Goal: Task Accomplishment & Management: Manage account settings

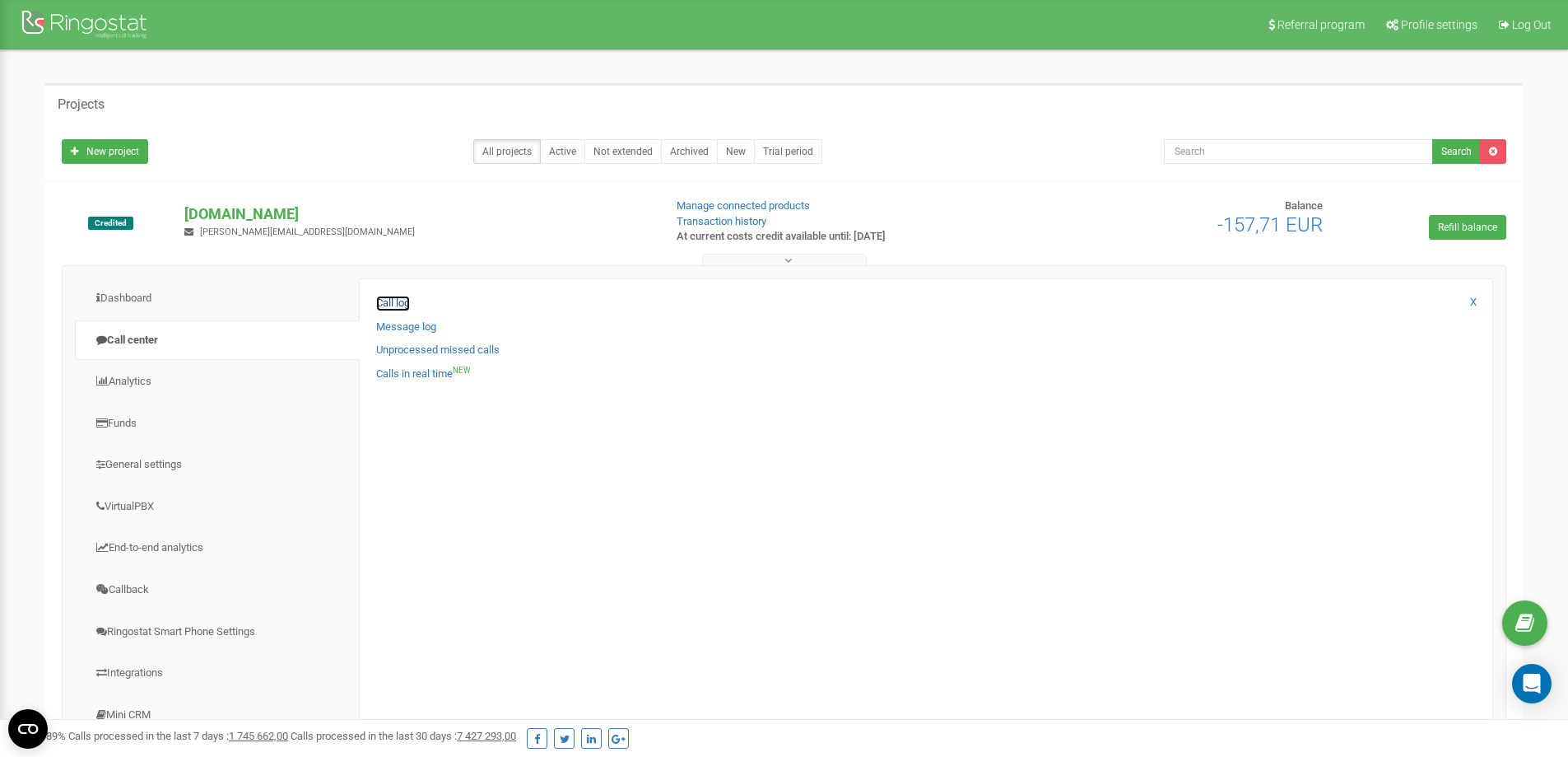
click at [403, 299] on link "Call log" at bounding box center [393, 304] width 34 height 15
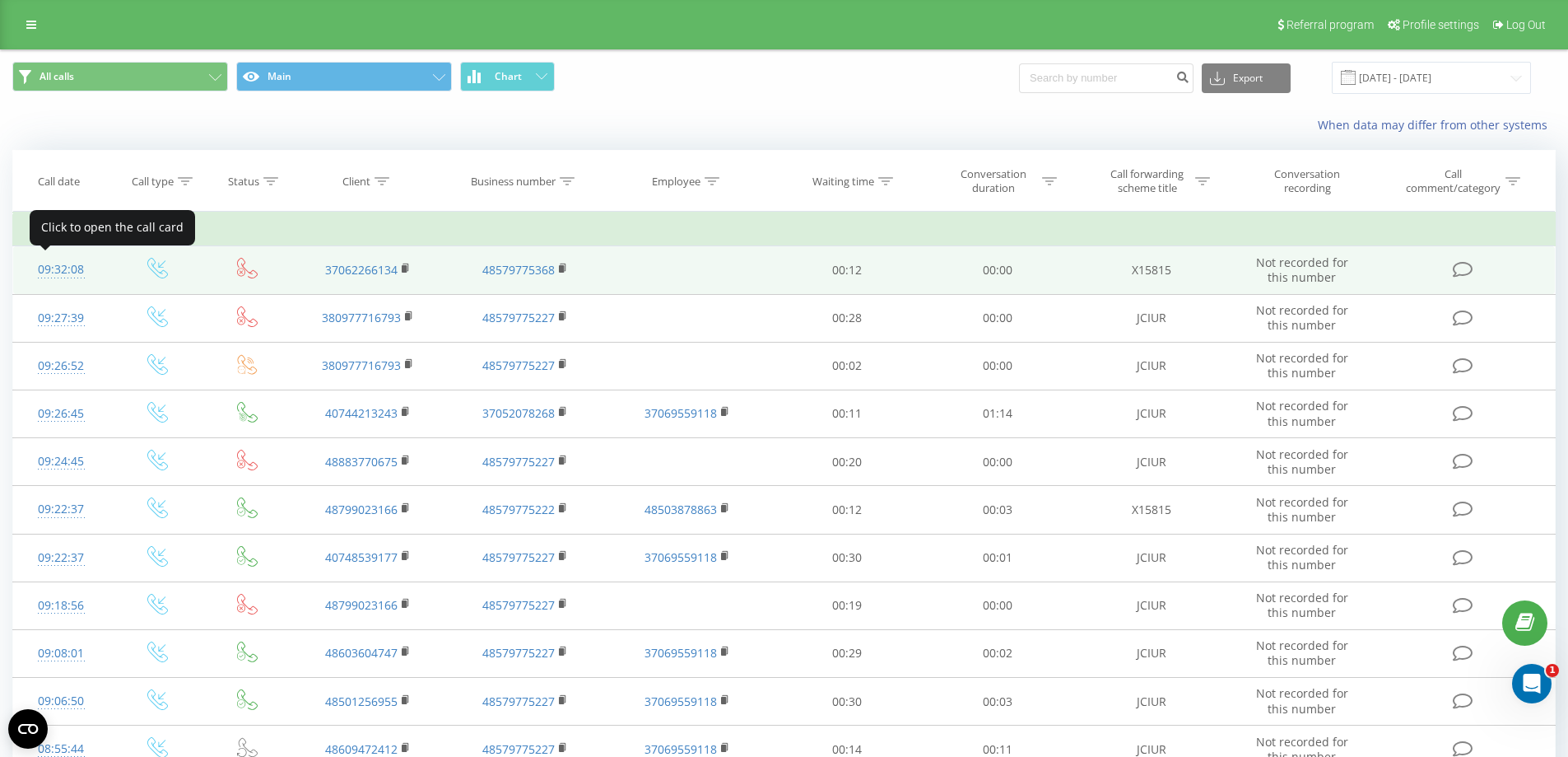
click at [65, 272] on div "09:32:08" at bounding box center [61, 270] width 64 height 32
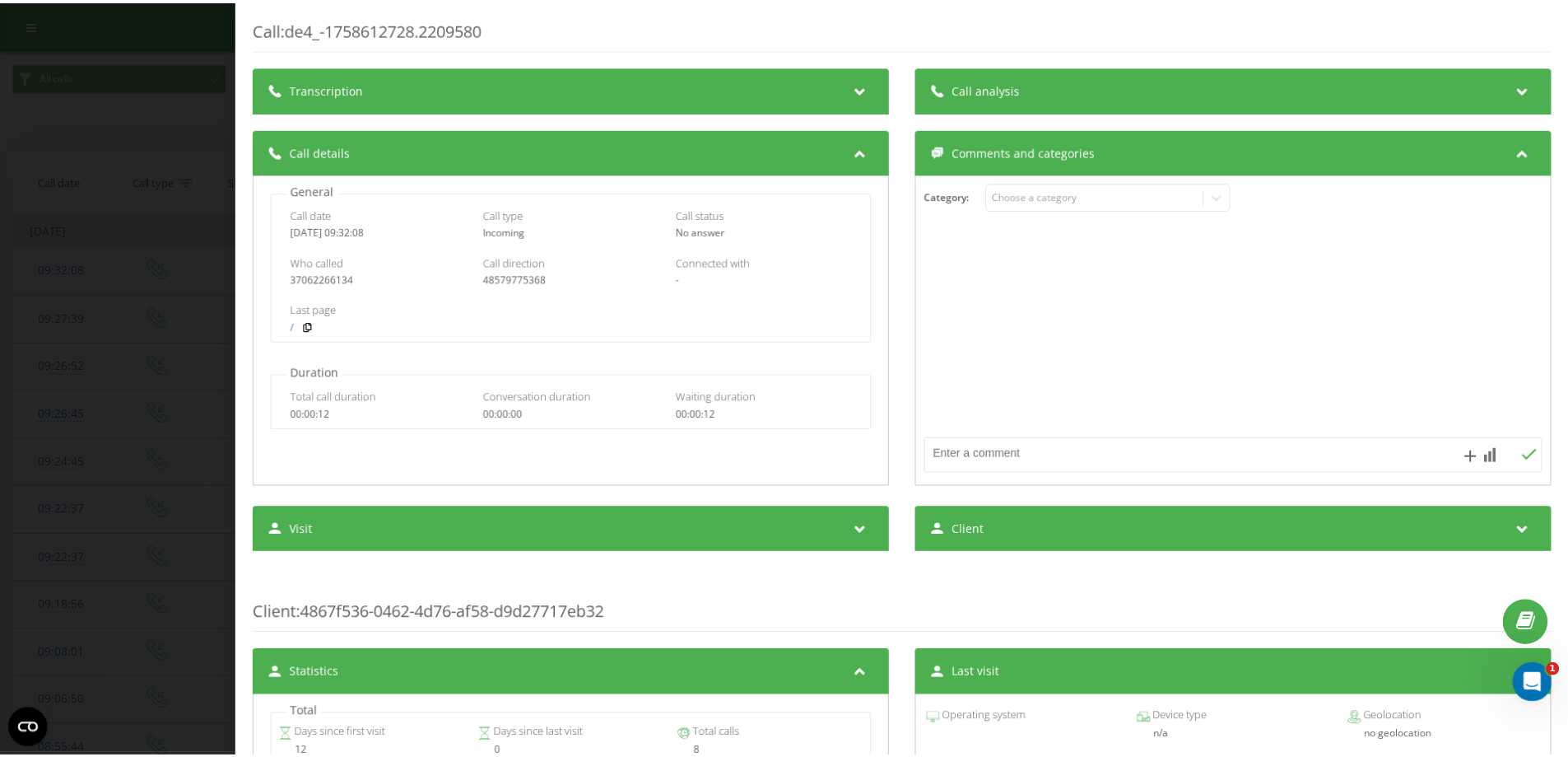
scroll to position [412, 0]
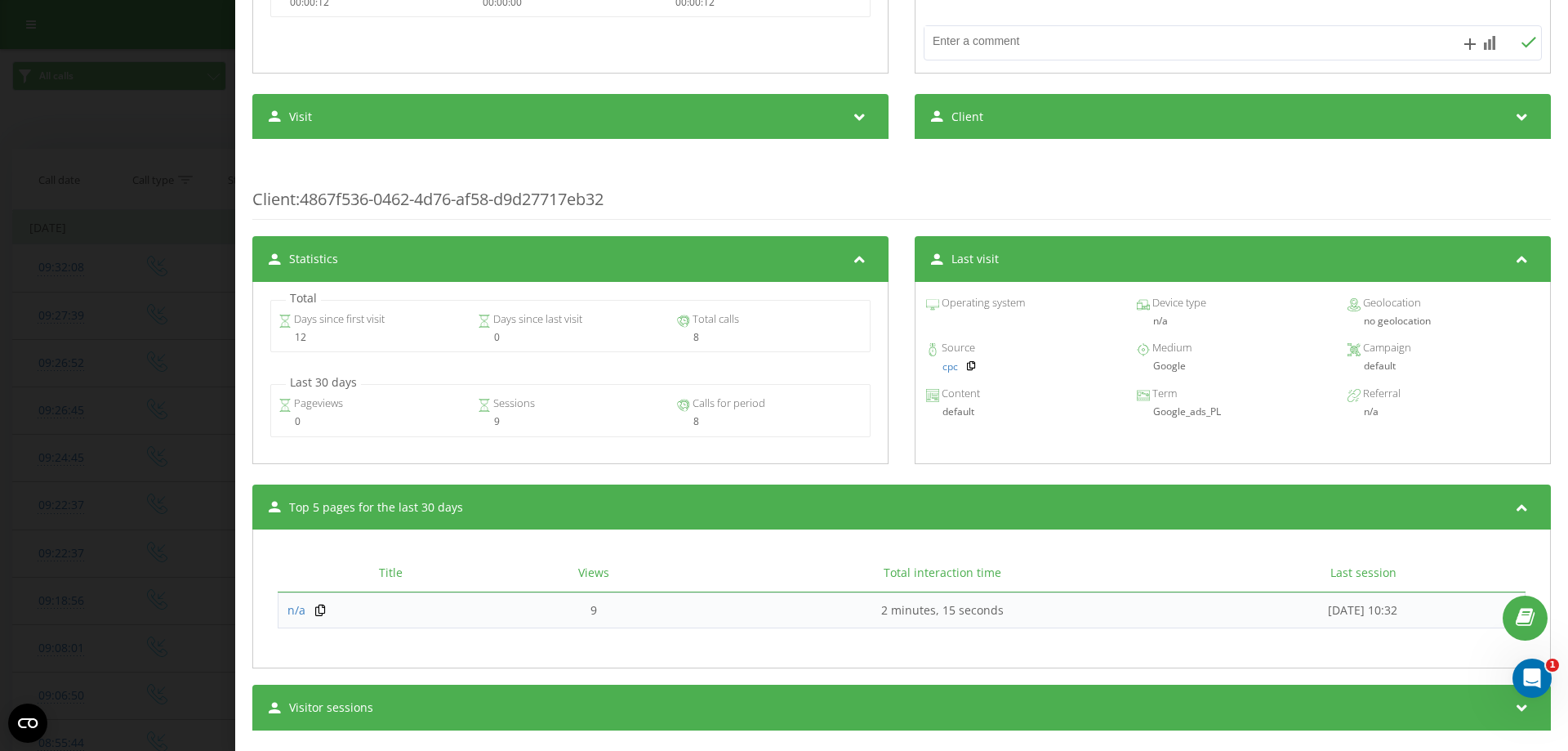
click at [173, 332] on div "Call : de4_-1758612728.2209580 Transcription For AI analysis of future calls, c…" at bounding box center [784, 376] width 1568 height 751
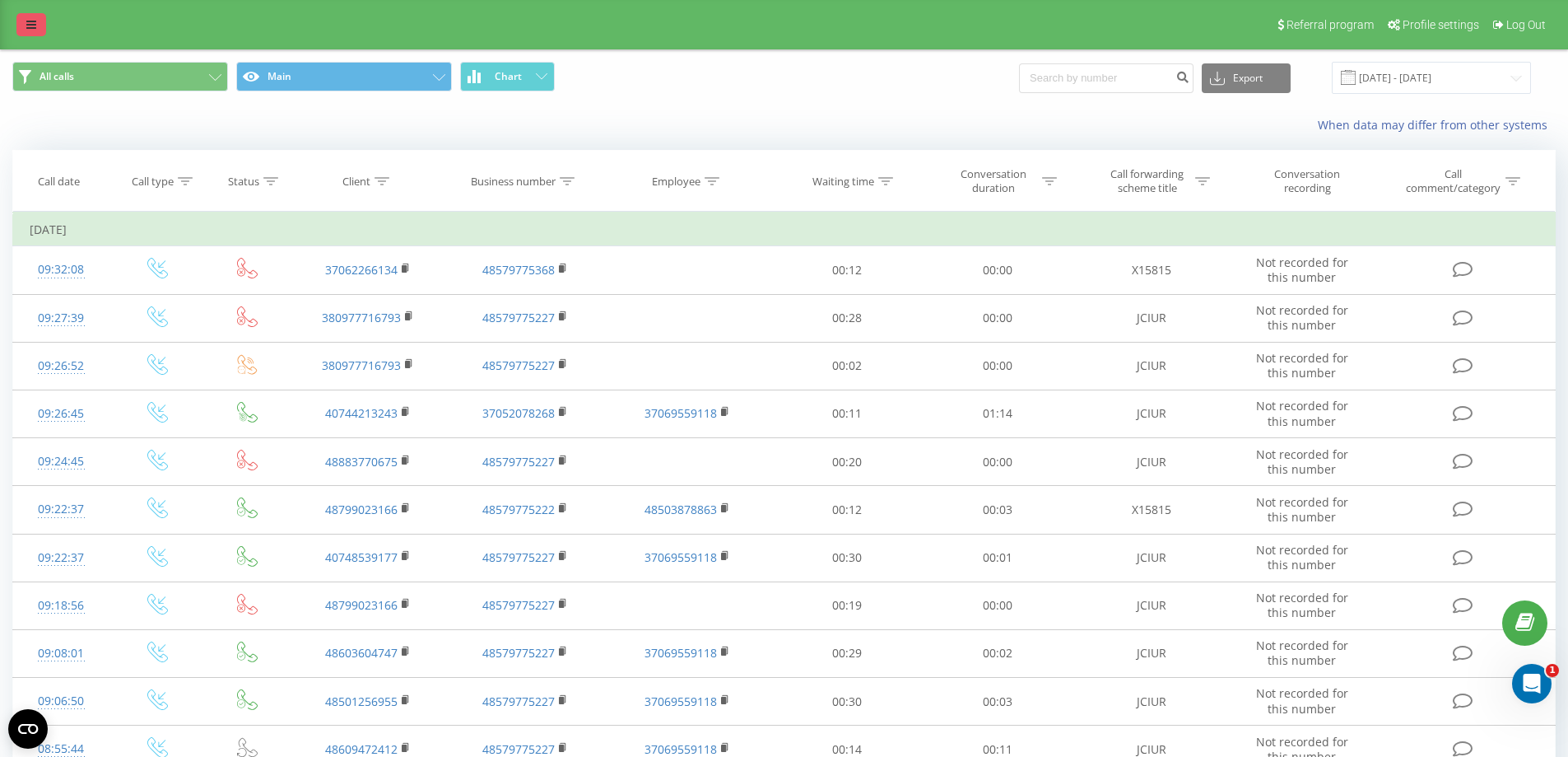
click at [26, 26] on icon at bounding box center [31, 25] width 10 height 12
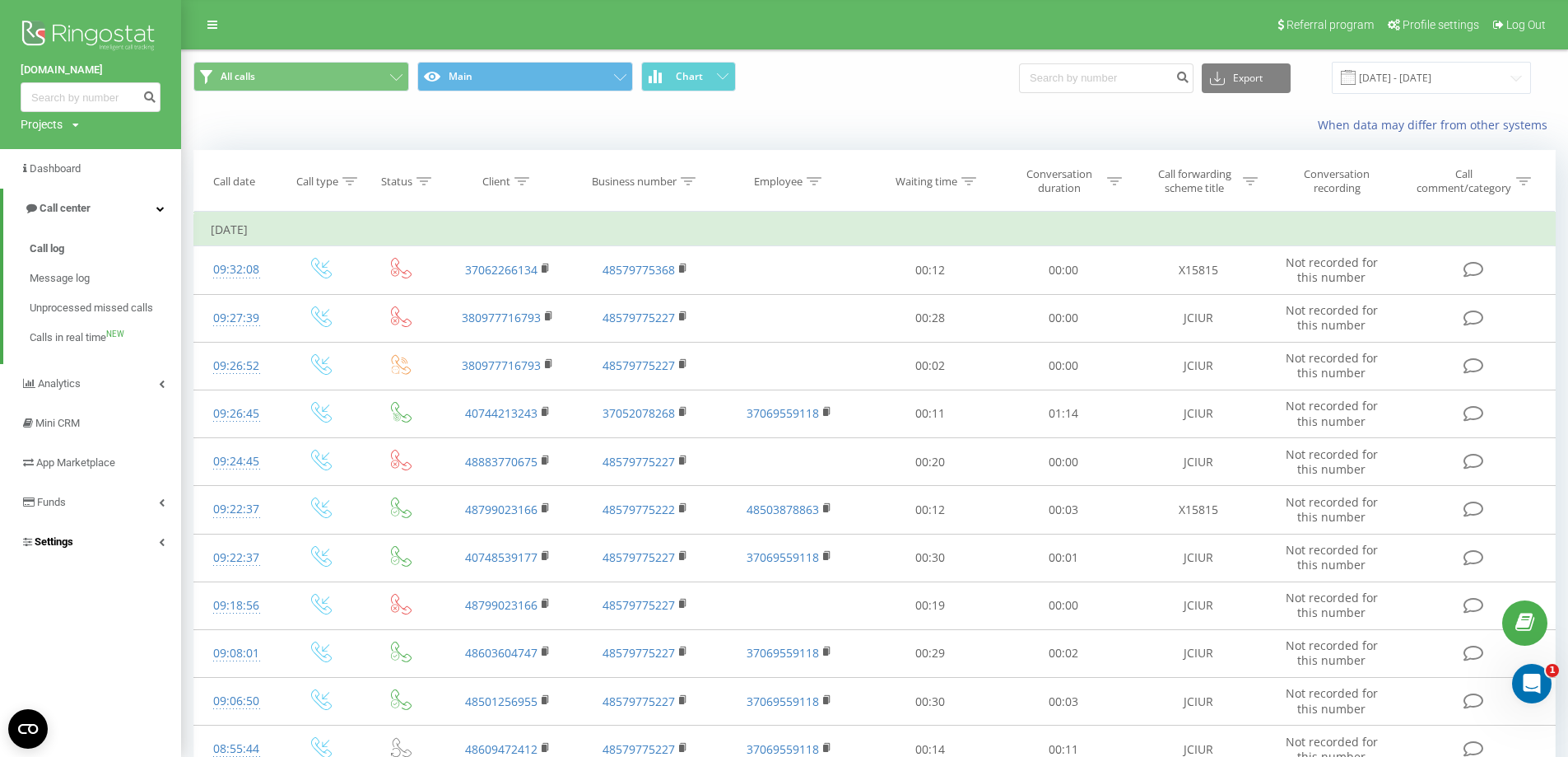
click at [111, 548] on link "Settings" at bounding box center [90, 542] width 181 height 39
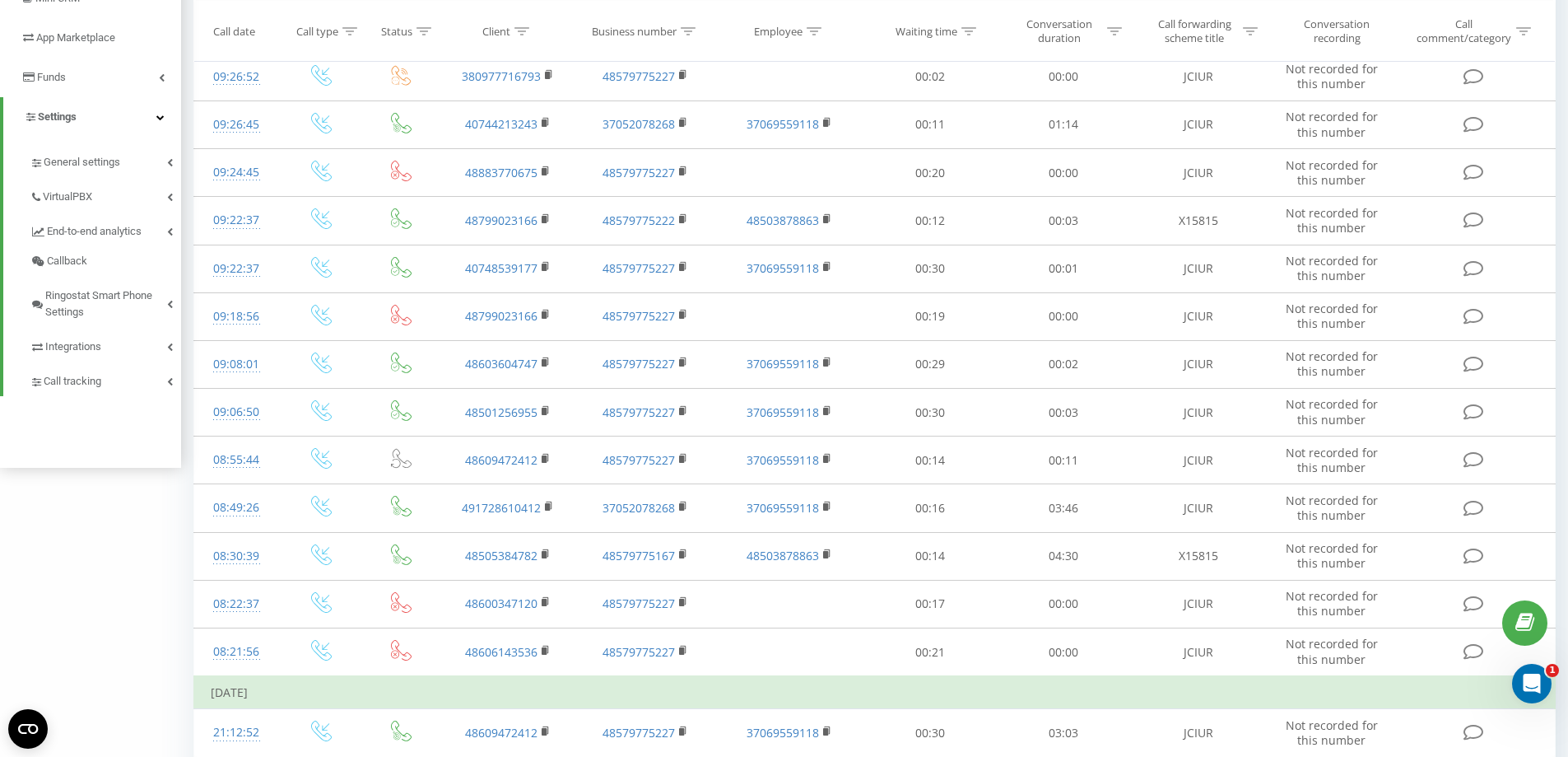
scroll to position [577, 0]
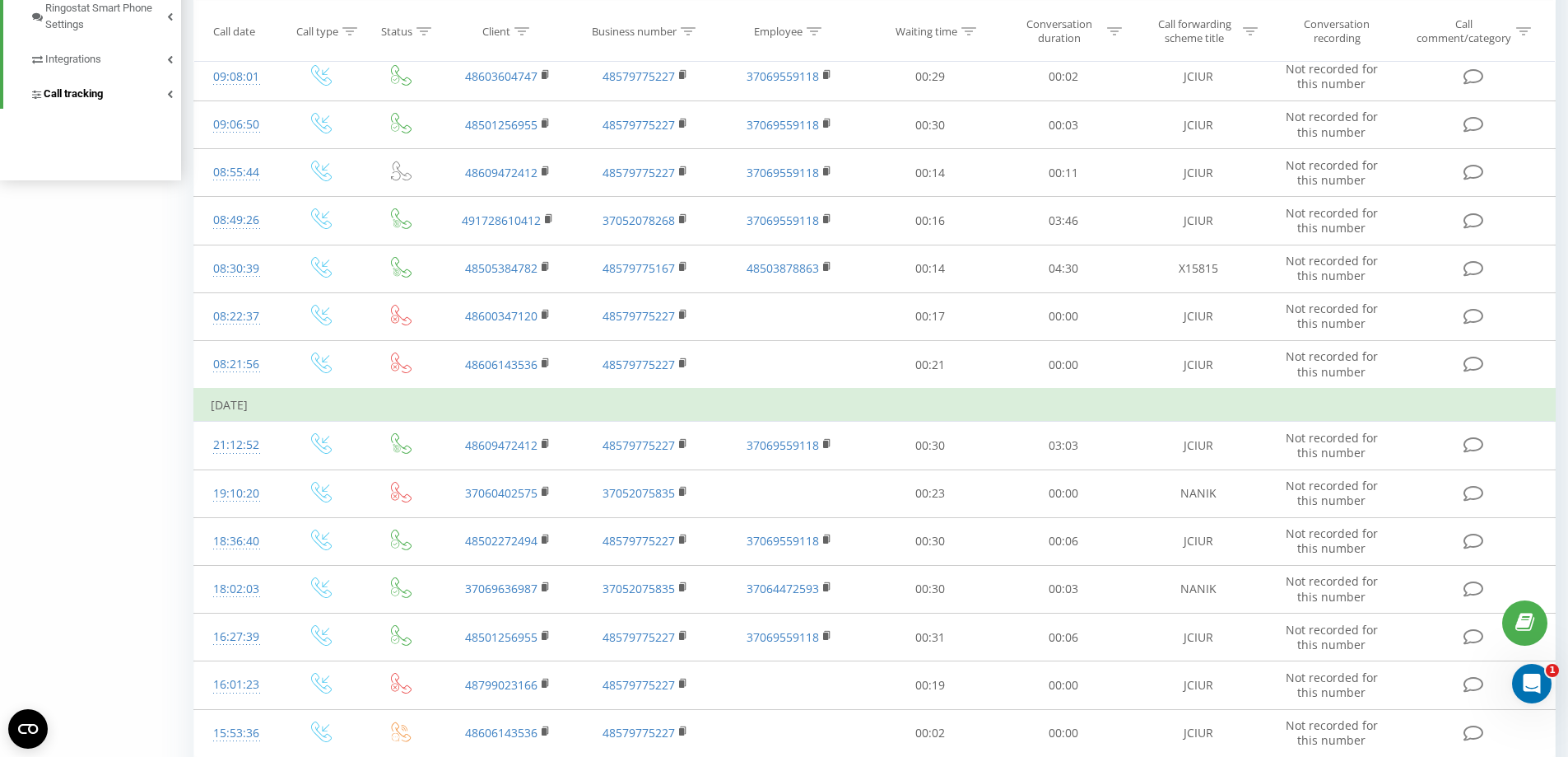
click at [99, 94] on span "Call tracking" at bounding box center [73, 94] width 60 height 16
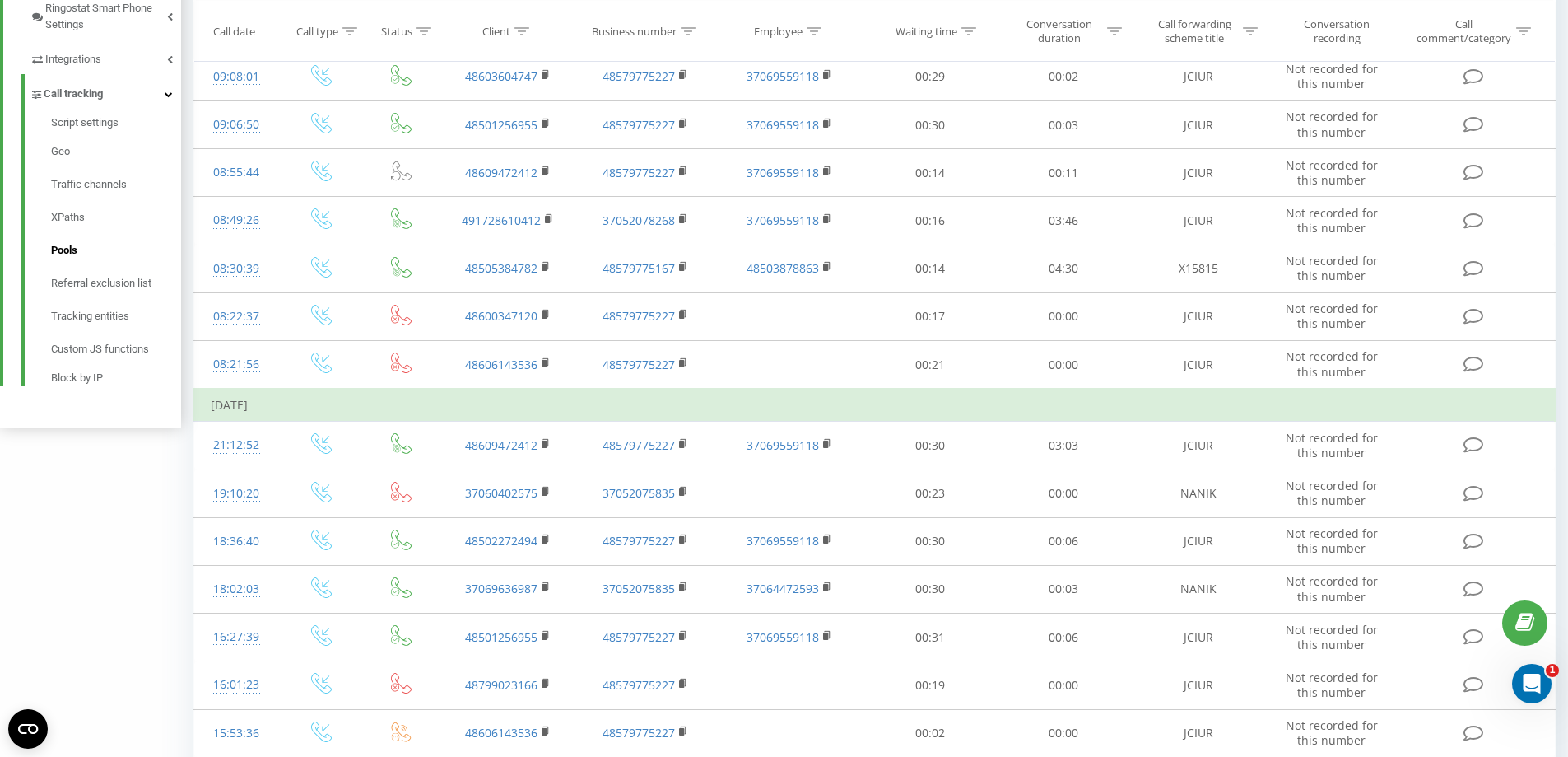
click at [66, 243] on span "Pools" at bounding box center [64, 250] width 26 height 16
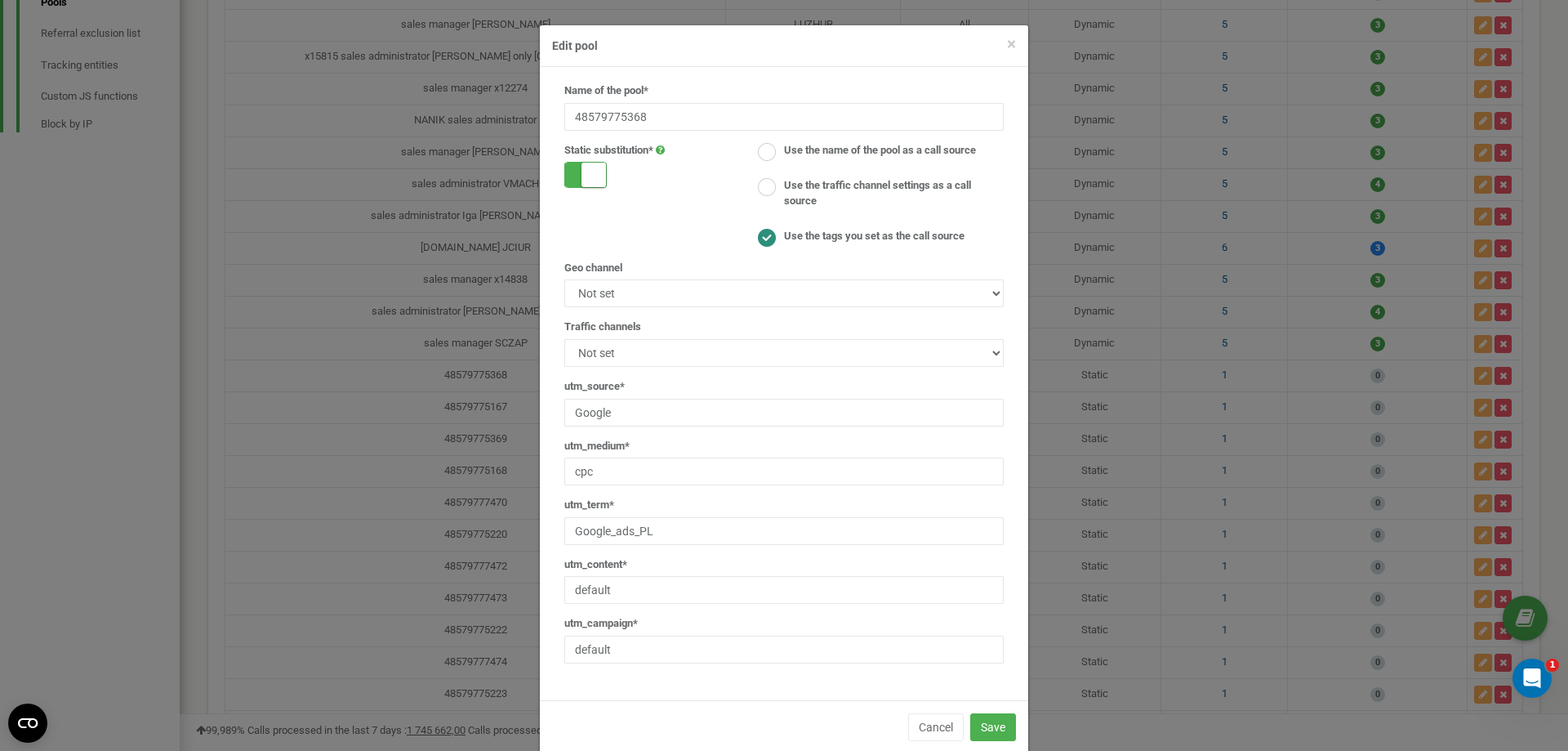
scroll to position [28, 0]
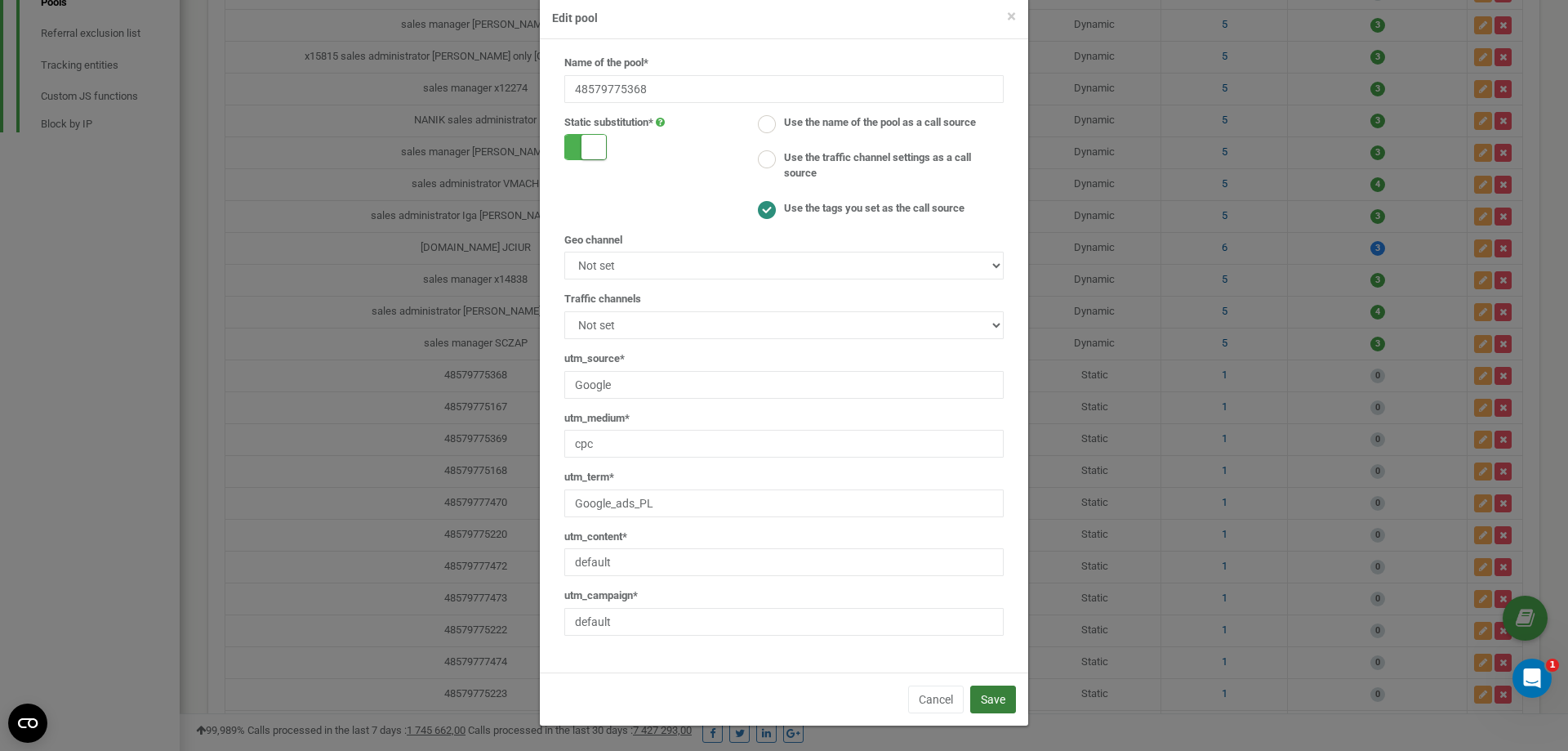
click at [1000, 702] on button "Save" at bounding box center [993, 699] width 46 height 28
click at [779, 328] on select "Not set All" at bounding box center [784, 325] width 439 height 28
click at [795, 286] on form "Name of the pool* 48579775368 Static substitution* Use the name of the pool as …" at bounding box center [784, 345] width 439 height 580
click at [1007, 11] on span "×" at bounding box center [1011, 16] width 9 height 19
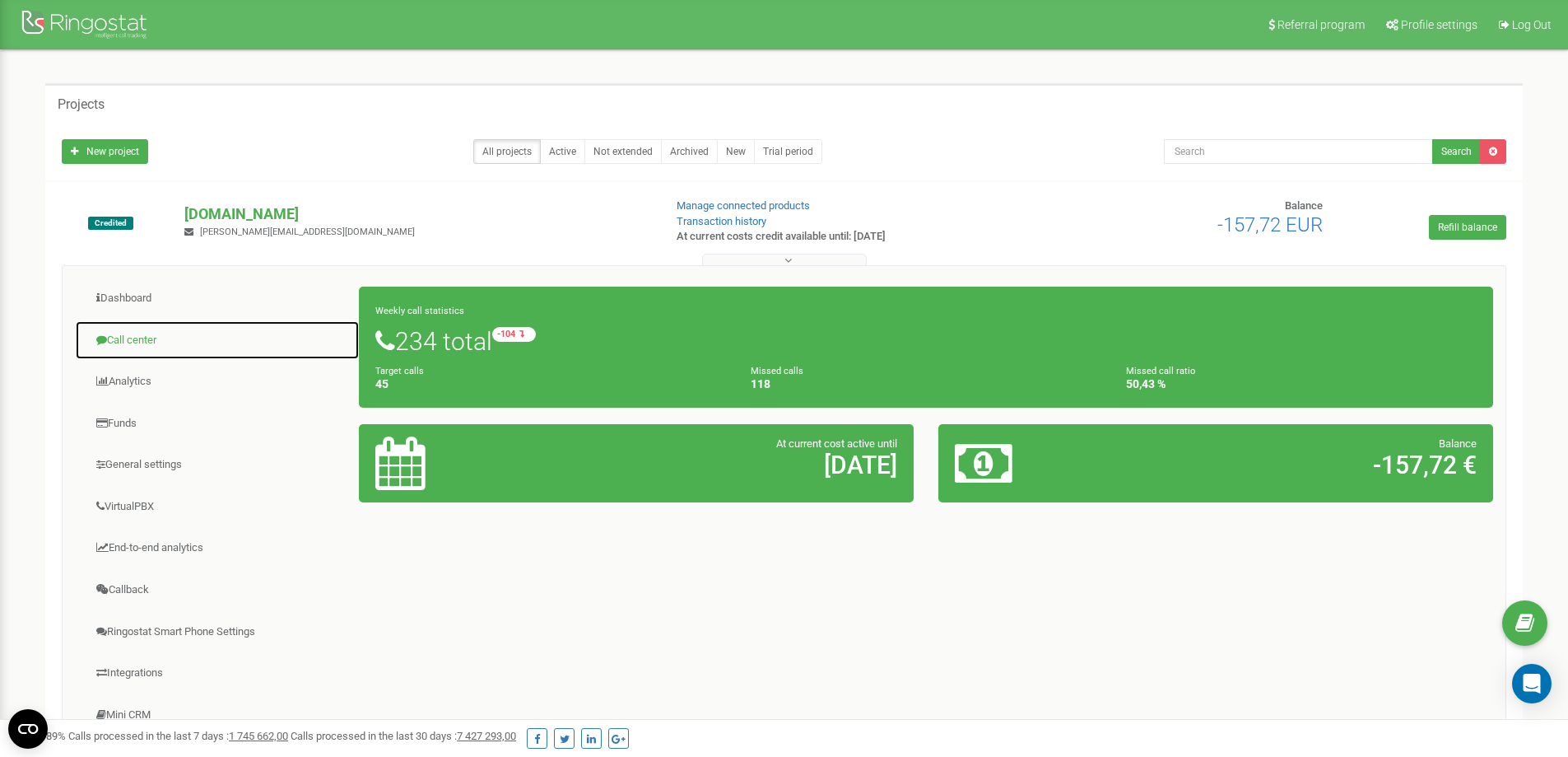
click at [116, 344] on link "Call center" at bounding box center [217, 340] width 285 height 40
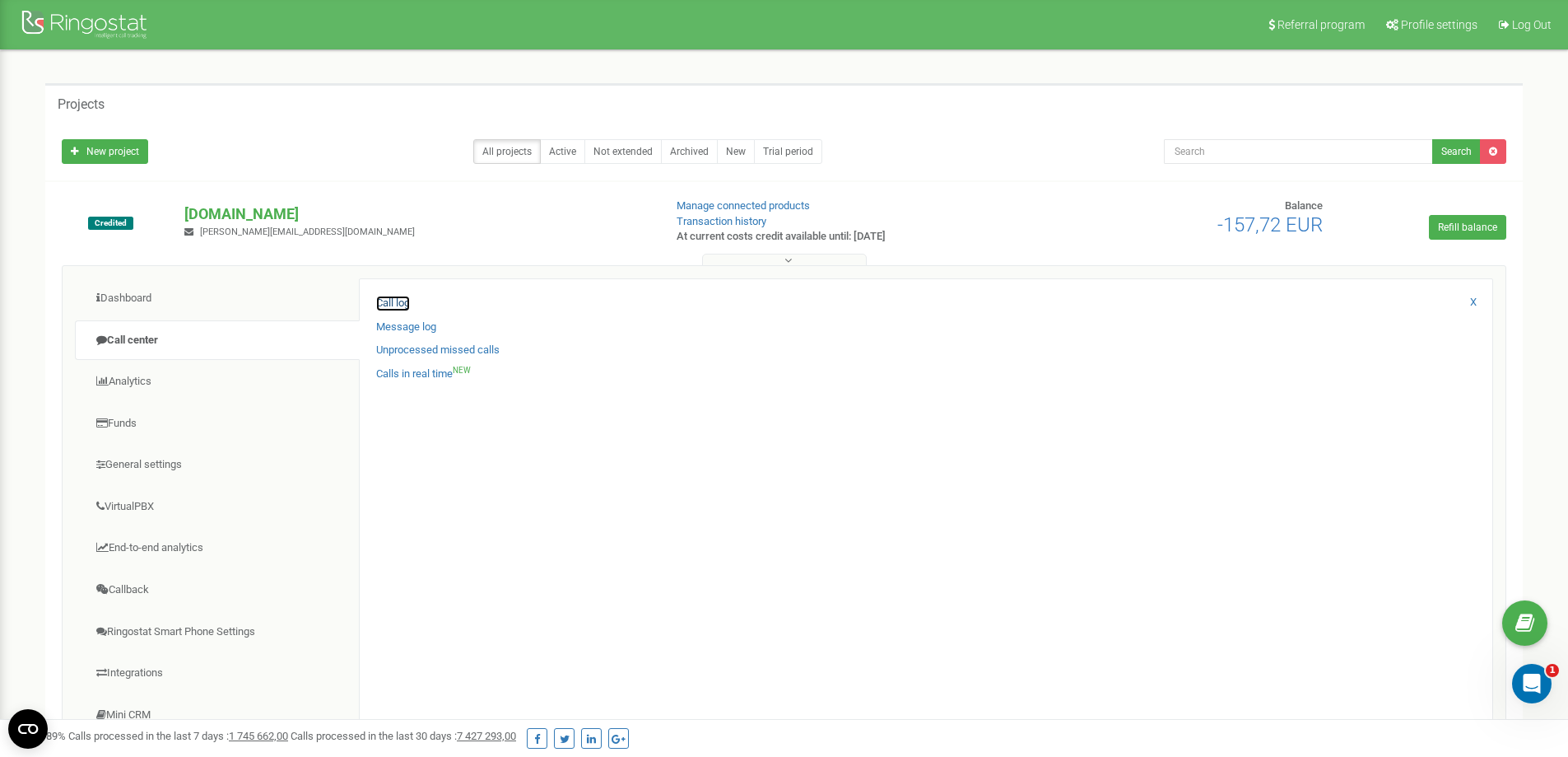
click at [405, 306] on link "Call log" at bounding box center [393, 304] width 34 height 15
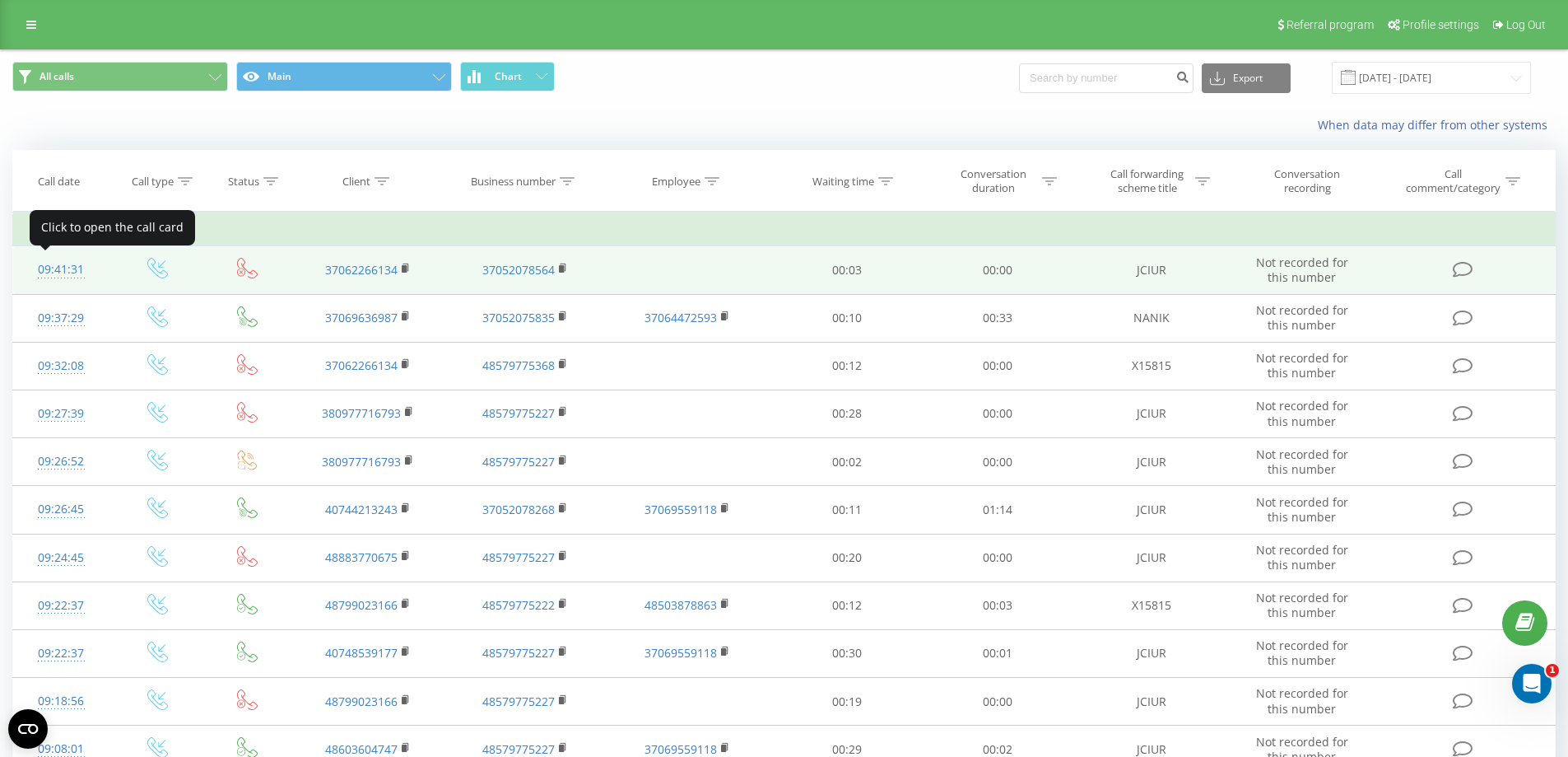
click at [59, 267] on div "09:41:31" at bounding box center [61, 270] width 64 height 32
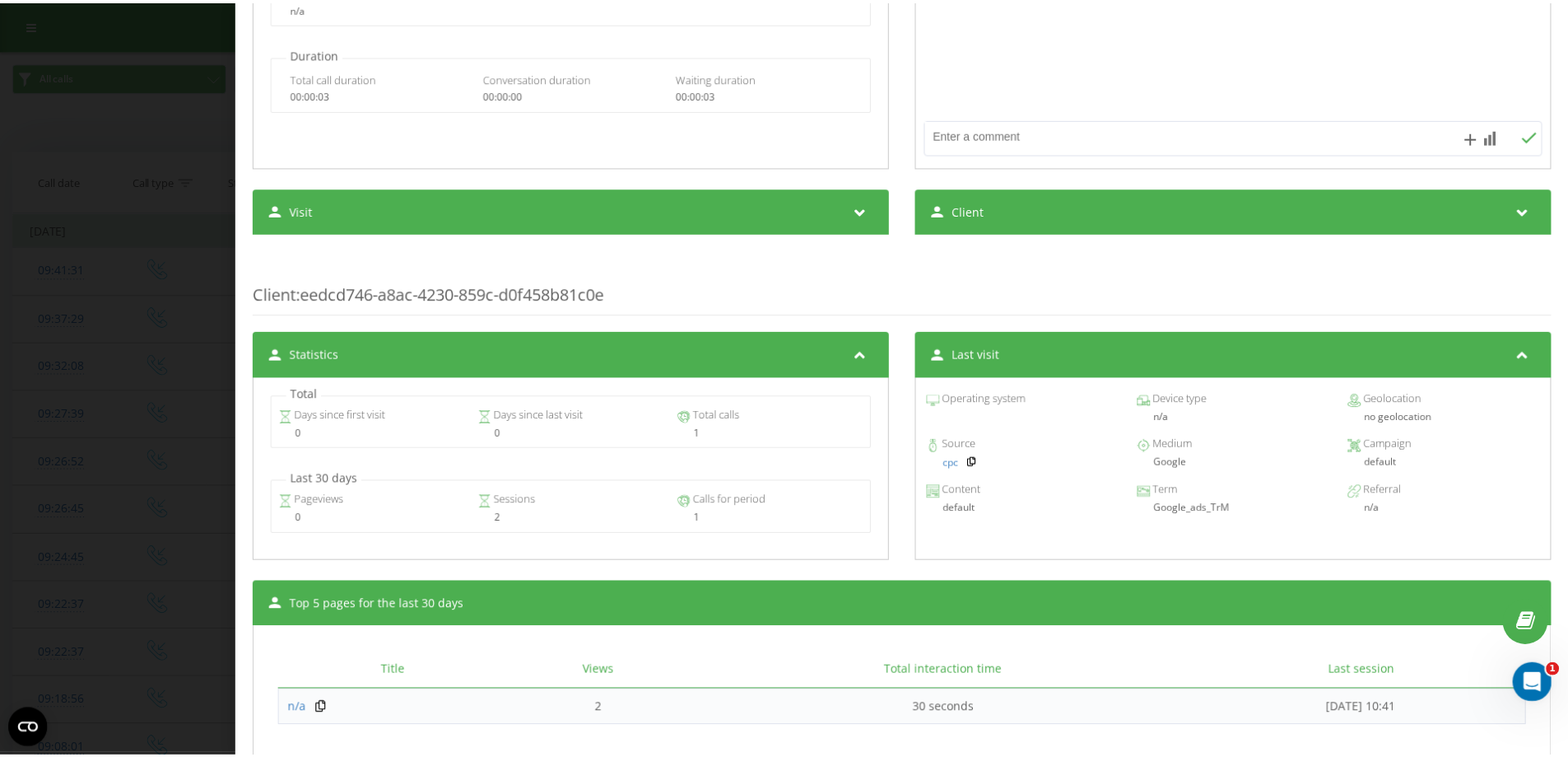
scroll to position [329, 0]
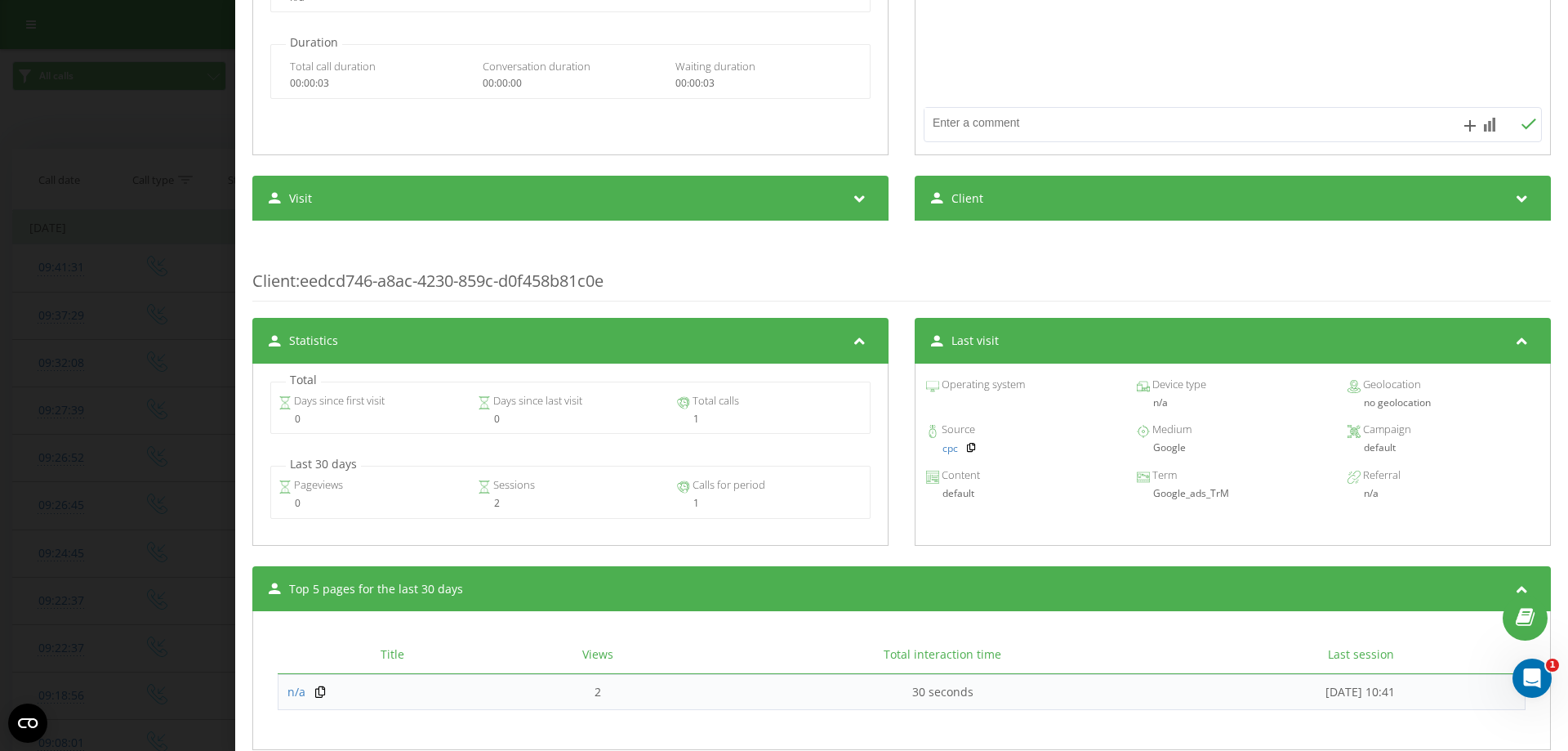
click at [128, 307] on div "Call : 1758613291.11710 Transcription For AI analysis of future calls, configur…" at bounding box center [784, 376] width 1568 height 751
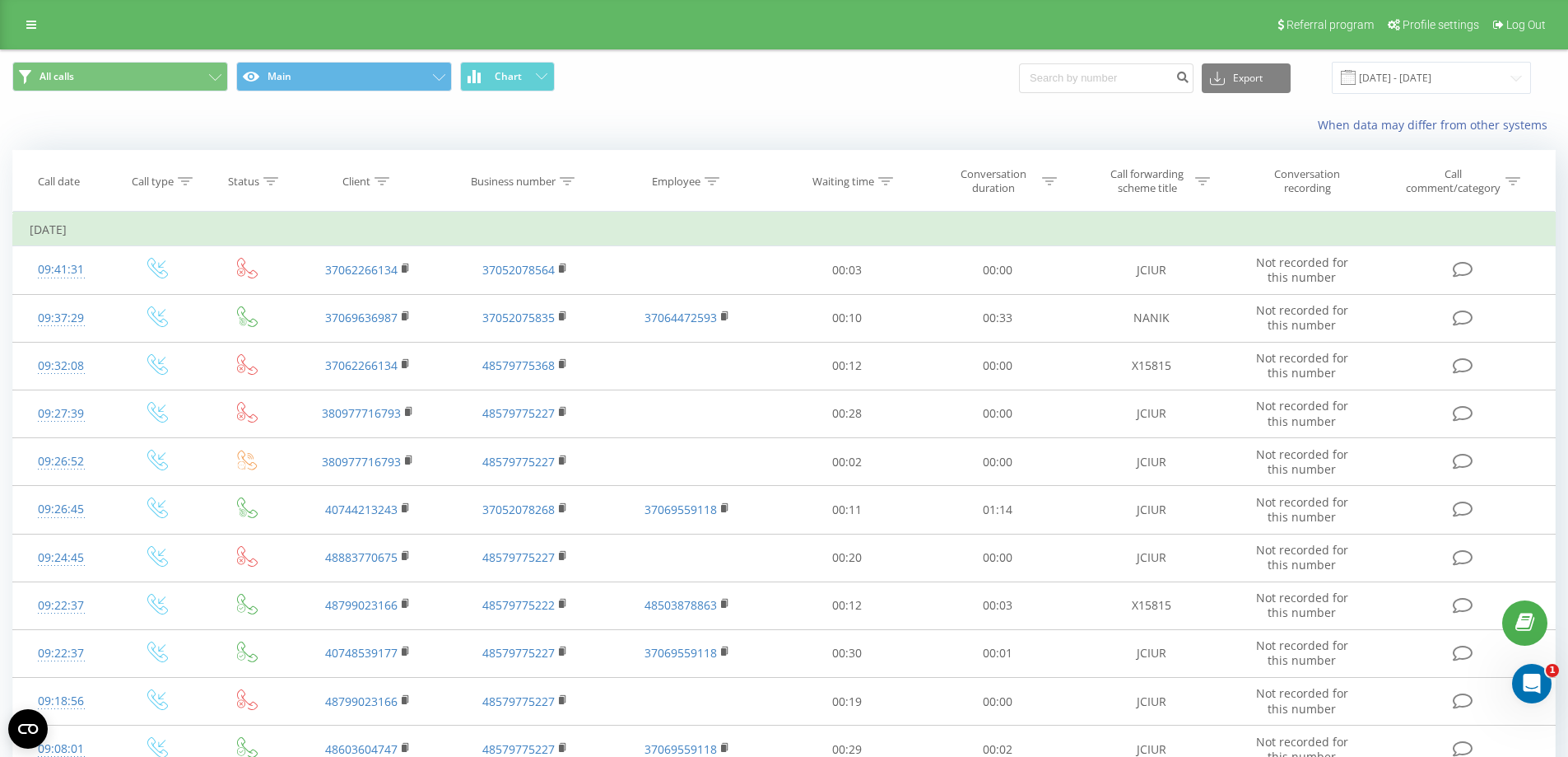
click at [673, 60] on div "All calls Main Chart Export .csv .xls .xlsx [DATE] - [DATE]" at bounding box center [784, 77] width 1567 height 55
